Goal: Check status

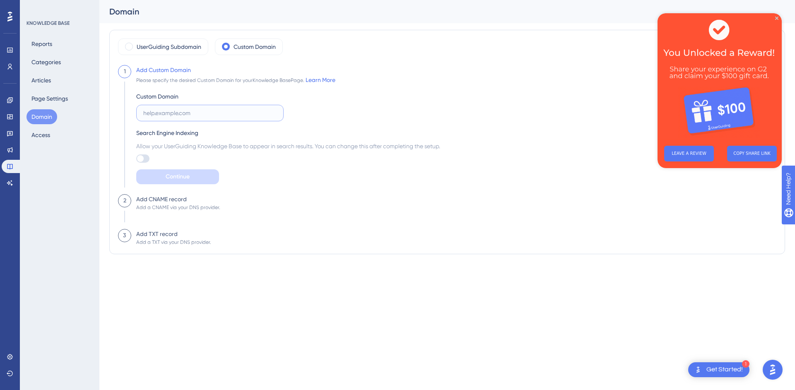
click at [227, 116] on input "text" at bounding box center [209, 113] width 133 height 9
click at [209, 115] on input "text" at bounding box center [209, 113] width 133 height 9
paste input "[DOMAIN_NAME]"
type input "[DOMAIN_NAME]"
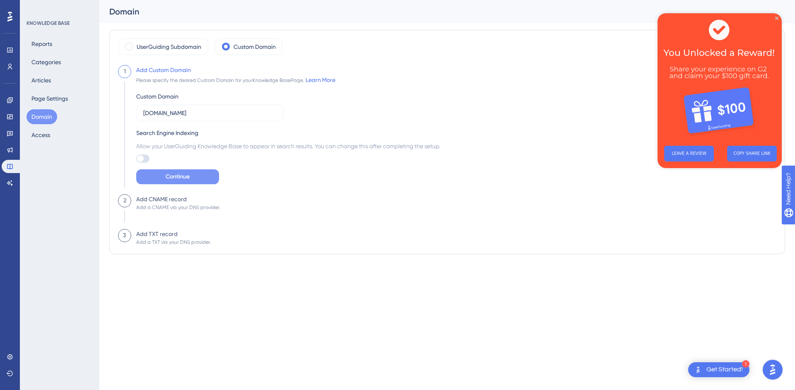
click at [181, 181] on span "Continue" at bounding box center [178, 177] width 24 height 10
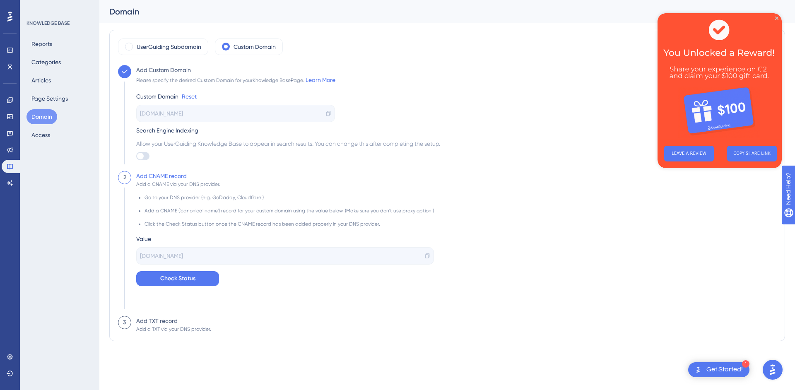
click at [419, 256] on div "[DOMAIN_NAME]" at bounding box center [285, 255] width 298 height 17
click at [425, 256] on icon at bounding box center [428, 256] width 6 height 6
click at [206, 256] on div "[DOMAIN_NAME]" at bounding box center [285, 255] width 298 height 17
click at [189, 272] on button "Check Status" at bounding box center [177, 278] width 83 height 15
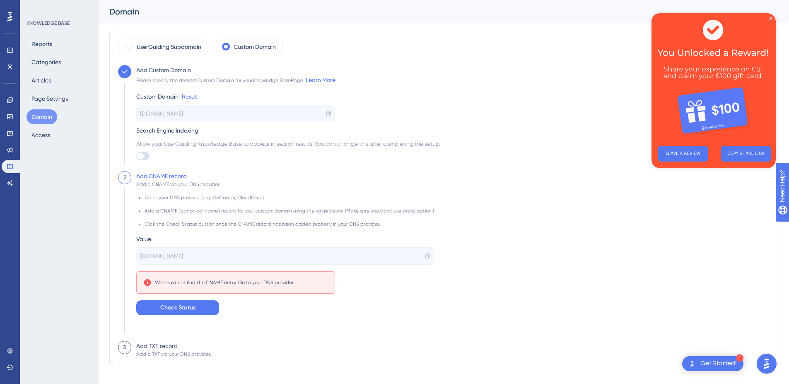
click at [165, 236] on div "Value" at bounding box center [285, 239] width 298 height 10
click at [155, 308] on button "Check Status" at bounding box center [177, 307] width 83 height 15
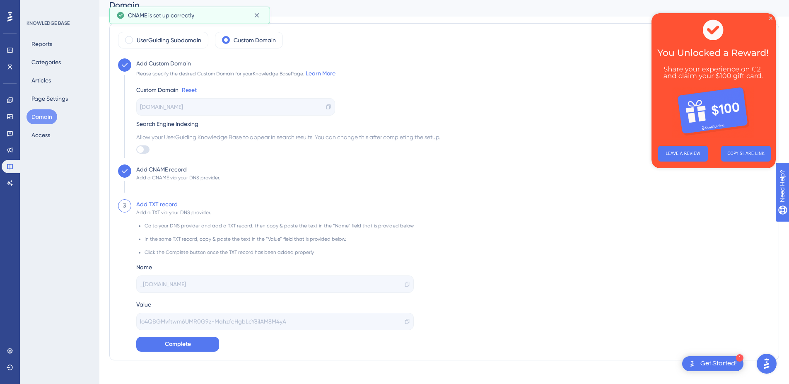
scroll to position [16, 0]
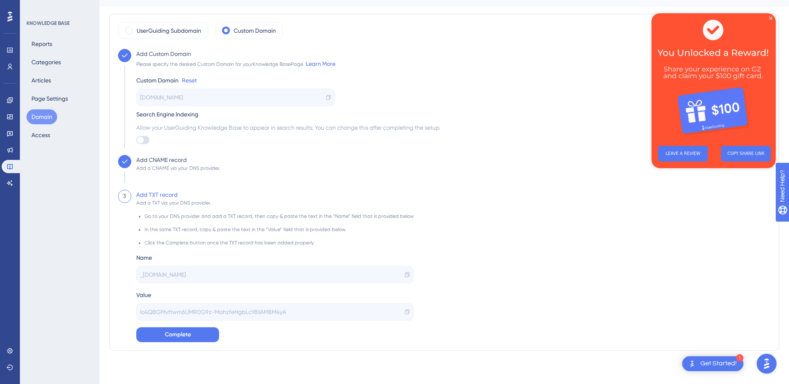
click at [404, 273] on icon at bounding box center [407, 275] width 6 height 6
click at [404, 275] on icon at bounding box center [407, 275] width 6 height 6
click at [404, 311] on icon at bounding box center [407, 312] width 6 height 6
click at [189, 341] on button "Complete" at bounding box center [177, 334] width 83 height 15
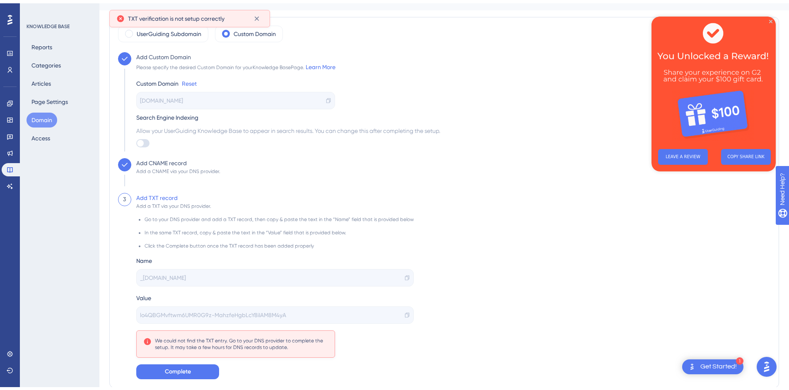
scroll to position [44, 0]
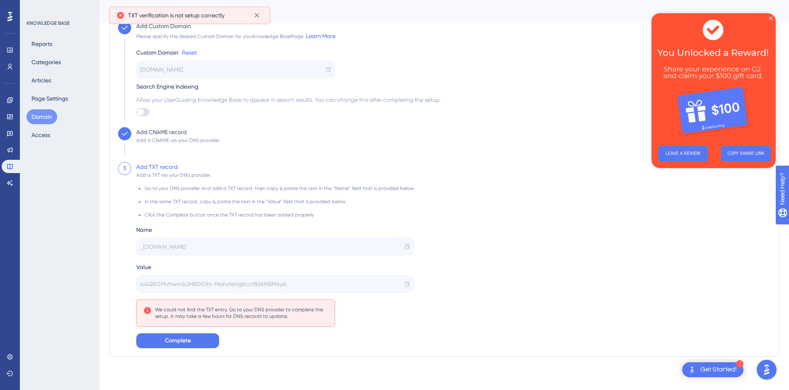
click at [404, 248] on icon at bounding box center [407, 247] width 6 height 6
click at [176, 327] on div "Go to your DNS provider and add a TXT record, then copy & paste the text in the…" at bounding box center [275, 264] width 278 height 170
click at [171, 340] on span "Complete" at bounding box center [178, 341] width 26 height 10
drag, startPoint x: 771, startPoint y: 18, endPoint x: 1249, endPoint y: 66, distance: 480.0
click at [771, 18] on icon "Close Preview" at bounding box center [770, 18] width 3 height 3
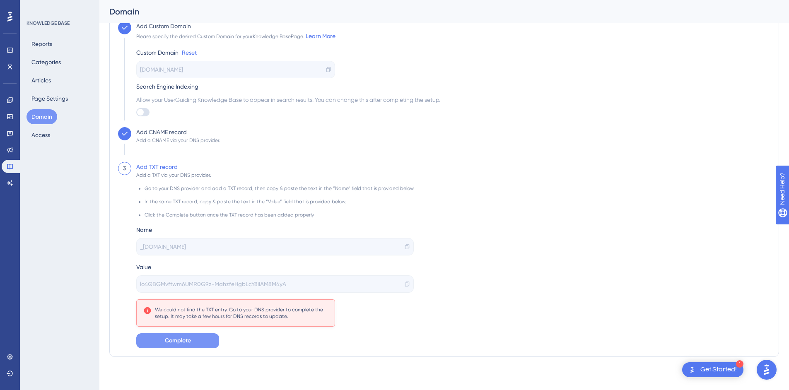
click at [72, 270] on div "KNOWLEDGE BASE Reports Categories Articles Page Settings Domain Access" at bounding box center [60, 195] width 80 height 390
click at [175, 308] on div "We could not find the TXT entry. Go to your DNS provider to complete the setup.…" at bounding box center [241, 313] width 173 height 13
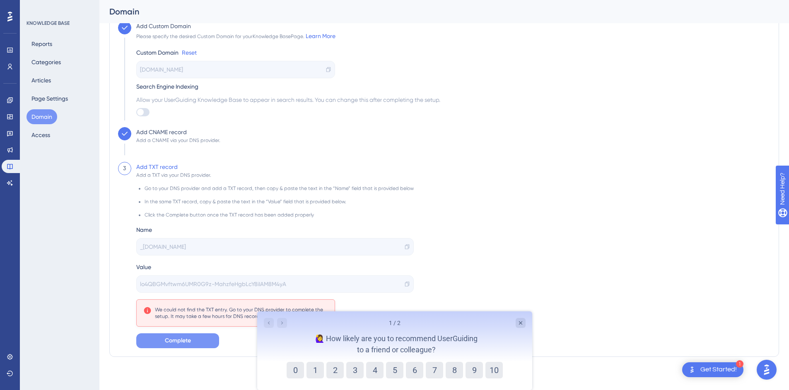
scroll to position [0, 0]
click at [525, 321] on div "Close survey" at bounding box center [520, 323] width 10 height 10
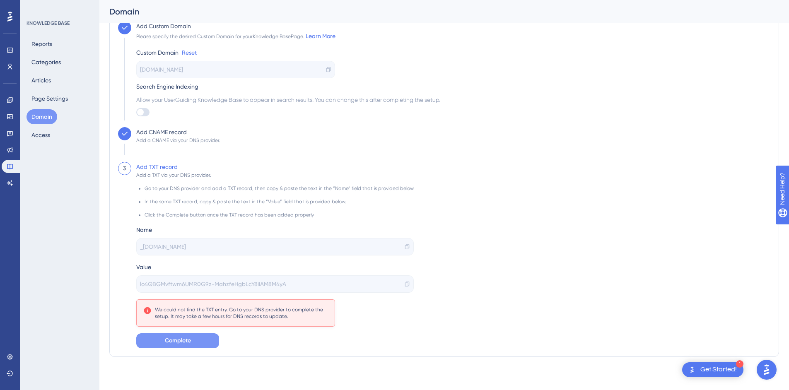
click at [172, 335] on button "Complete" at bounding box center [177, 341] width 83 height 15
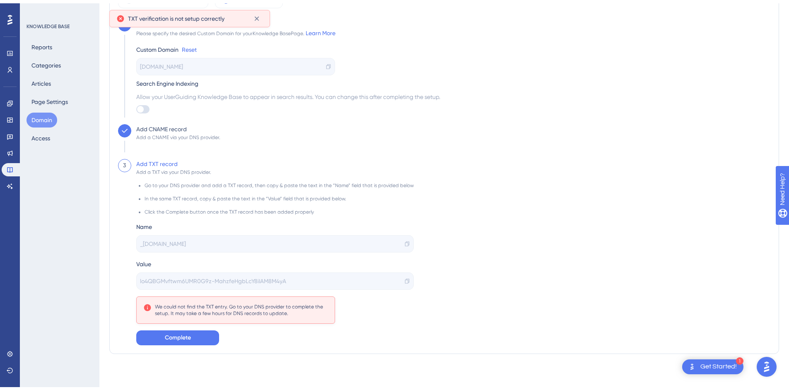
scroll to position [44, 0]
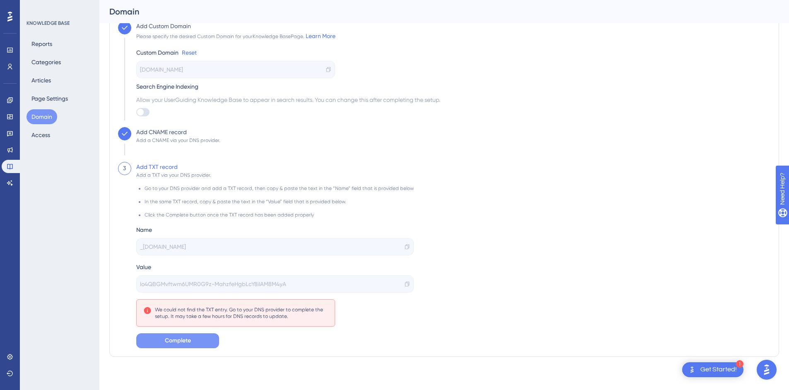
click at [188, 338] on span "Complete" at bounding box center [178, 341] width 26 height 10
click at [259, 15] on icon at bounding box center [257, 15] width 8 height 8
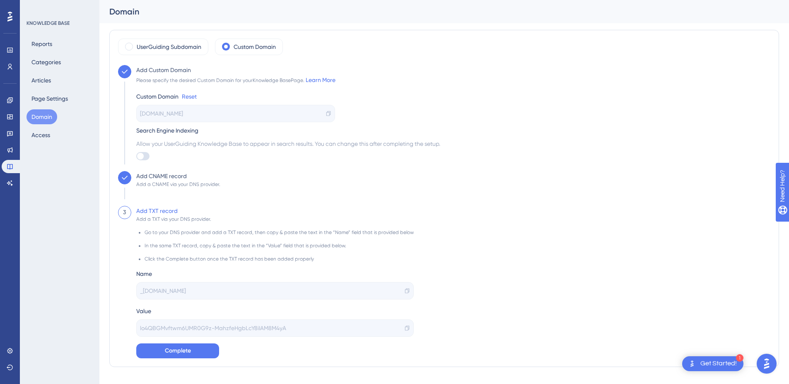
scroll to position [16, 0]
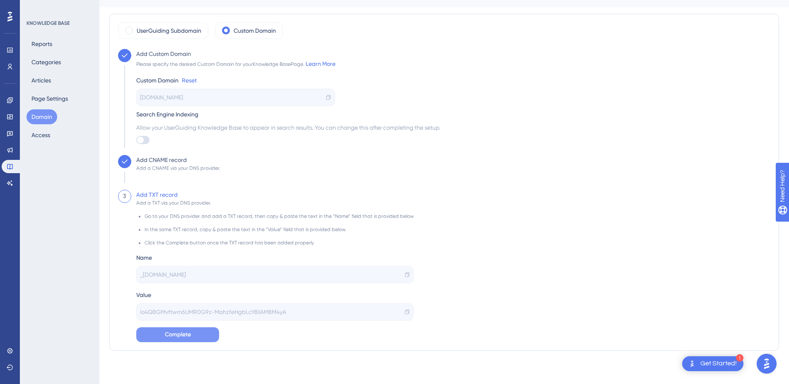
click at [181, 334] on span "Complete" at bounding box center [178, 335] width 26 height 10
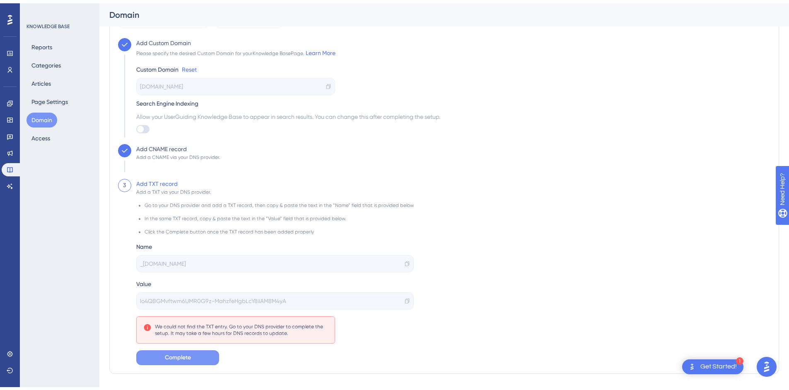
scroll to position [44, 0]
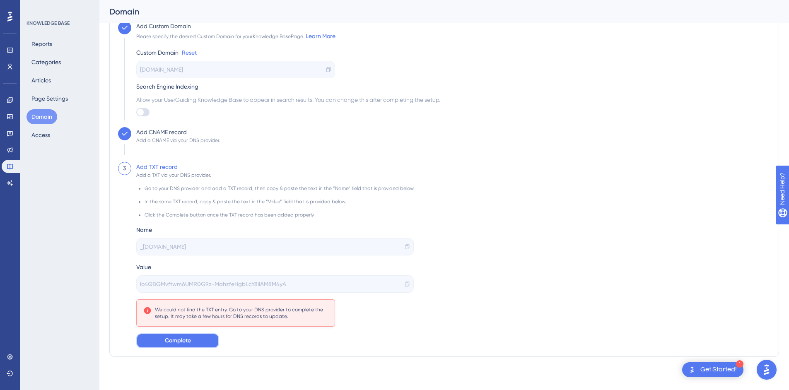
click at [169, 334] on button "Complete" at bounding box center [177, 341] width 83 height 15
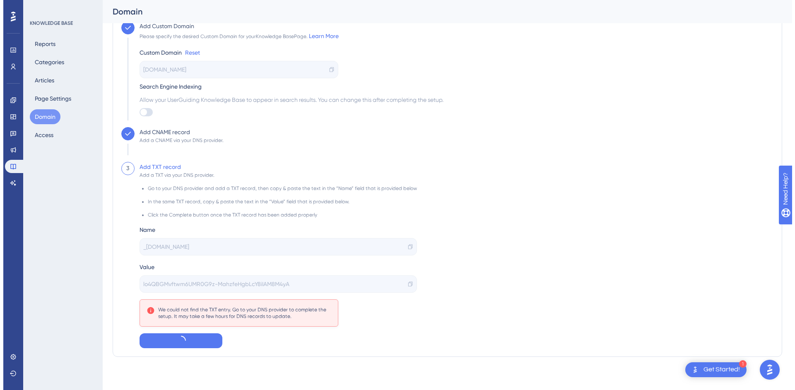
scroll to position [0, 0]
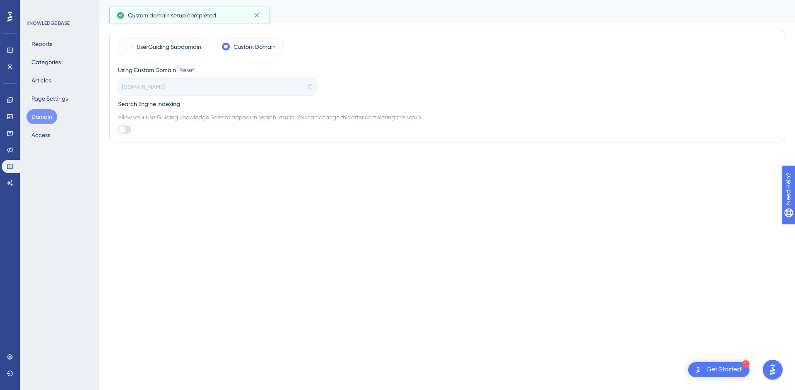
click at [262, 0] on html "1 Get Started! Performance Users Engagement Widgets Feedback Product Updates Kn…" at bounding box center [397, 0] width 795 height 0
click at [290, 0] on html "1 Get Started! Performance Users Engagement Widgets Feedback Product Updates Kn…" at bounding box center [397, 0] width 795 height 0
